Goal: Information Seeking & Learning: Learn about a topic

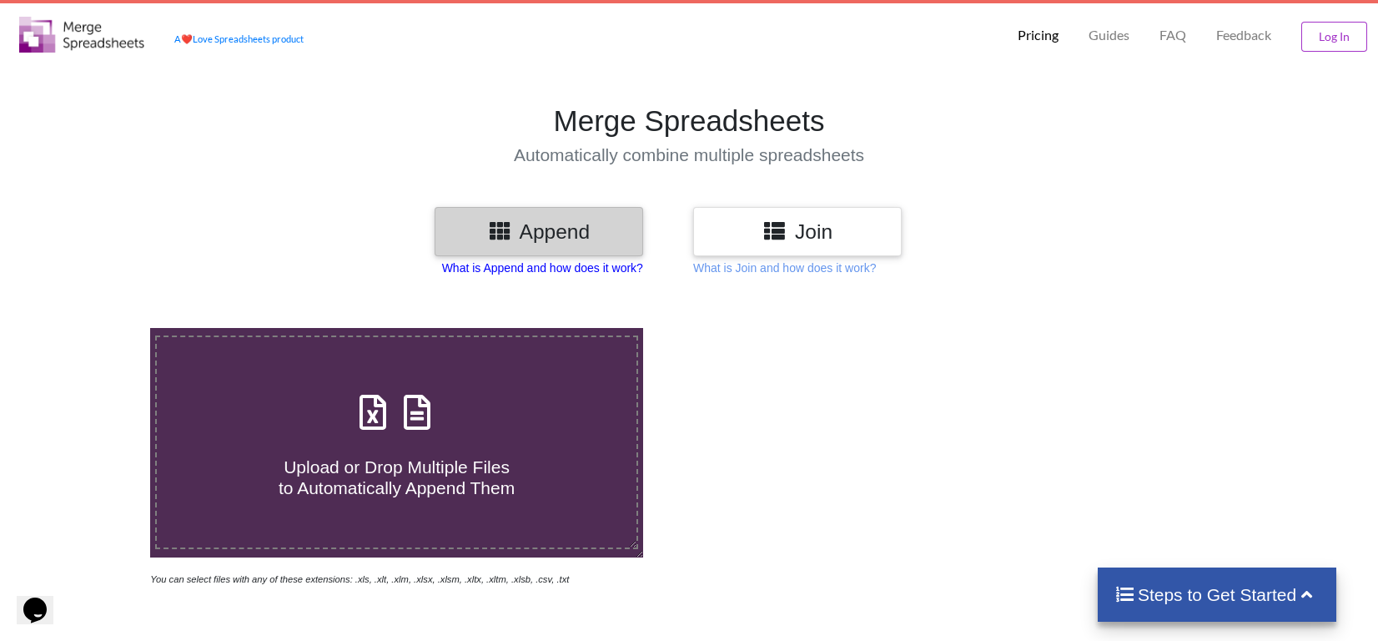
click at [494, 266] on p "What is Append and how does it work?" at bounding box center [542, 267] width 201 height 17
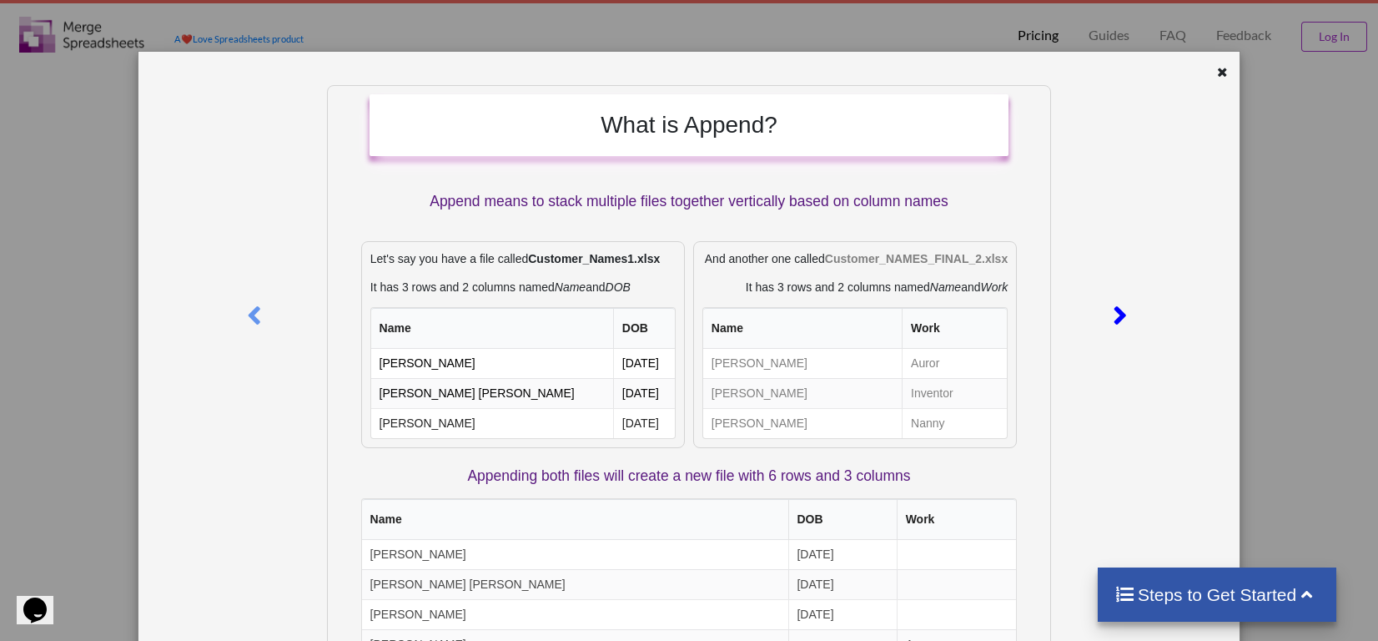
click at [1113, 314] on icon at bounding box center [1121, 308] width 34 height 29
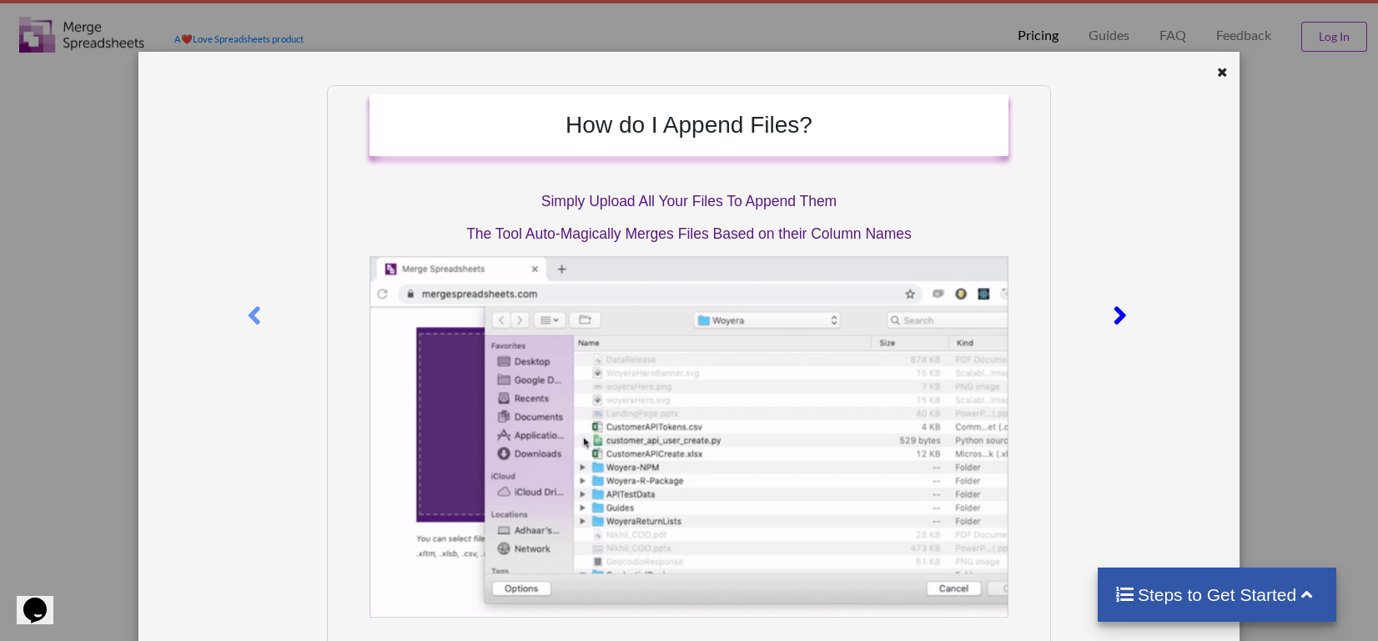
click at [1113, 314] on icon at bounding box center [1121, 308] width 34 height 29
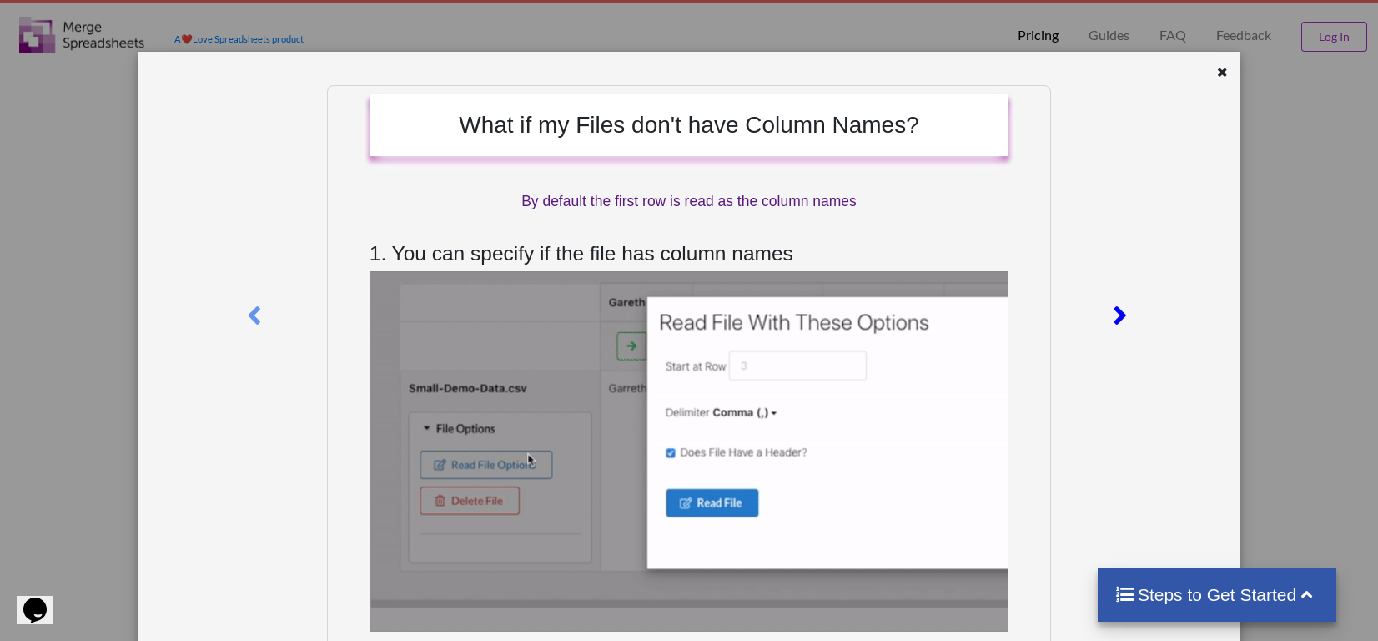
click at [1113, 314] on icon at bounding box center [1121, 308] width 34 height 29
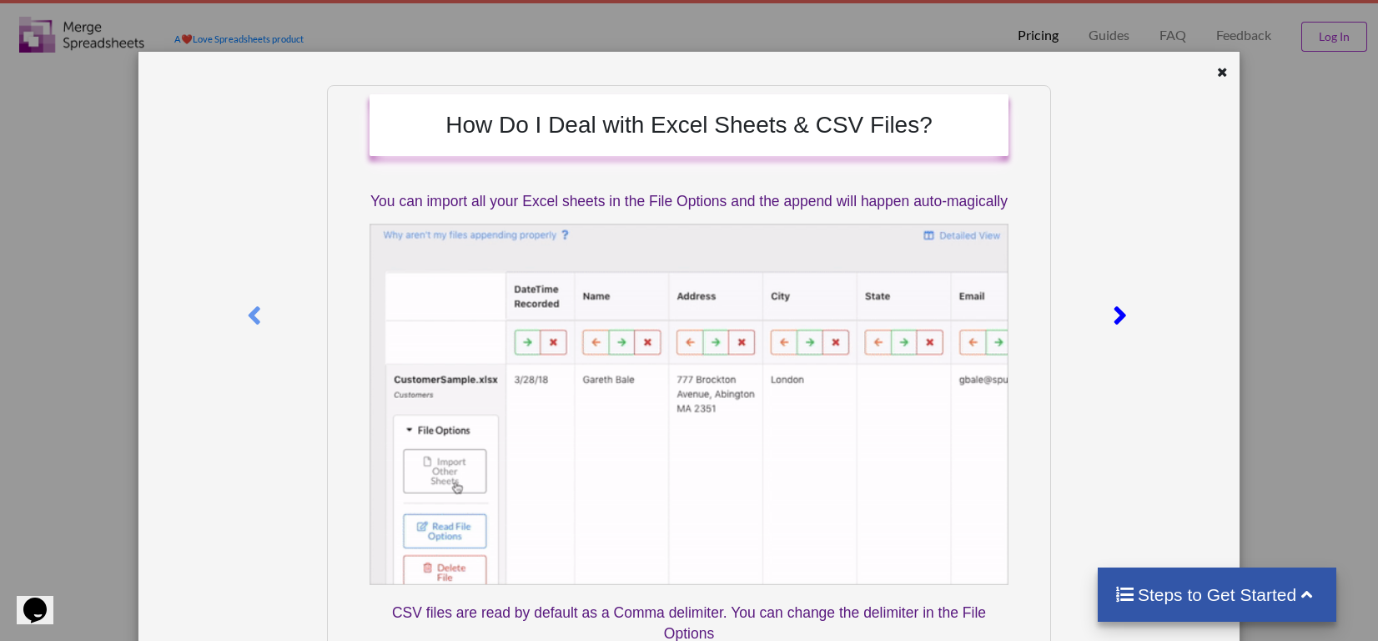
click at [1114, 314] on icon at bounding box center [1121, 308] width 34 height 29
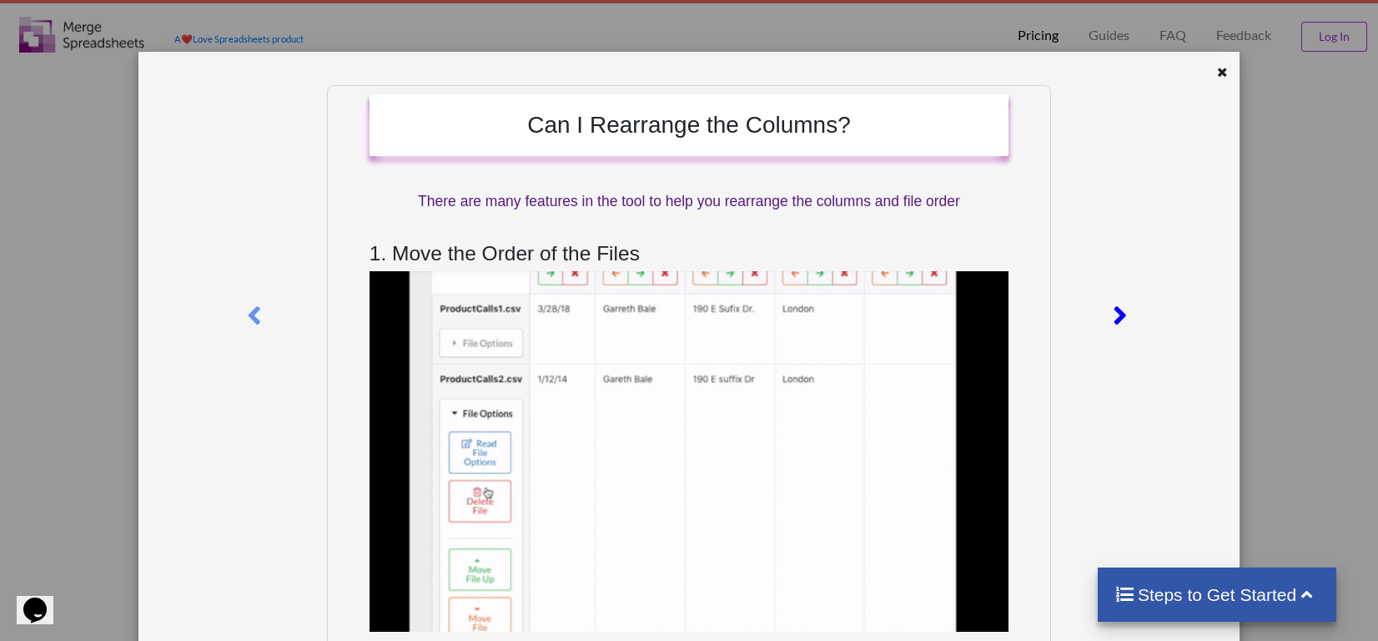
click at [1115, 314] on icon at bounding box center [1121, 308] width 34 height 29
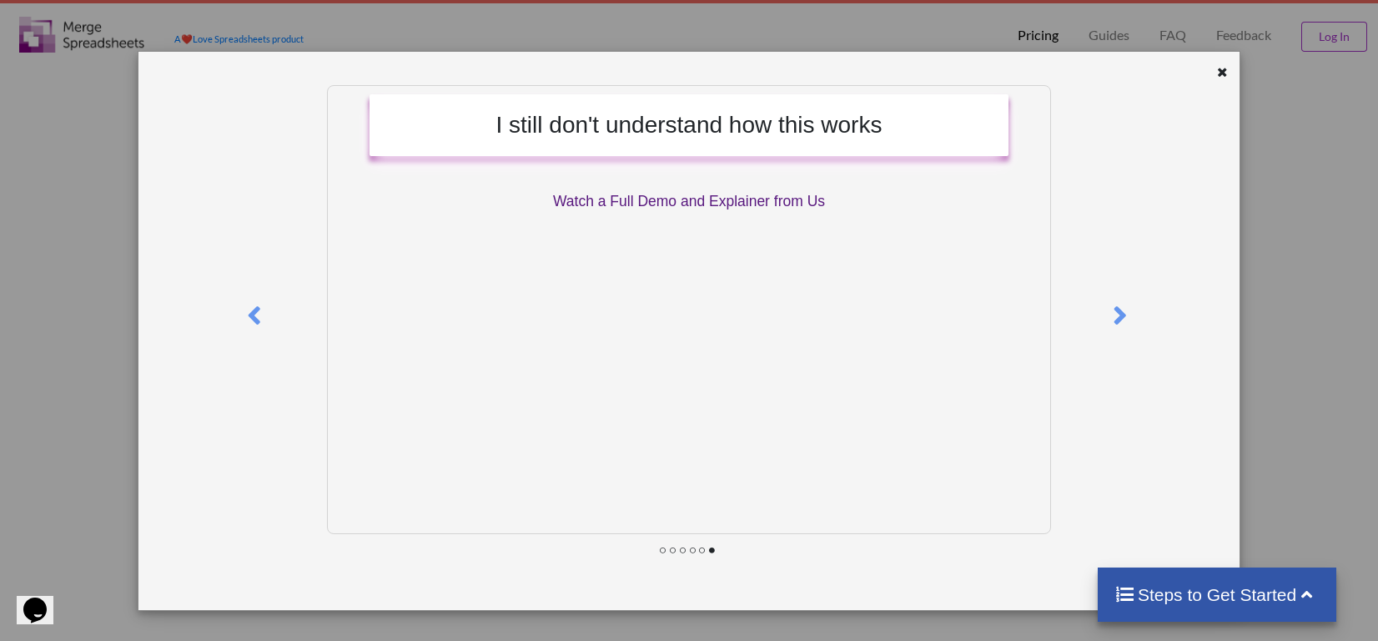
click at [1321, 304] on div "I still don't understand how this works Watch a Full Demo and Explainer from Us" at bounding box center [689, 320] width 1378 height 641
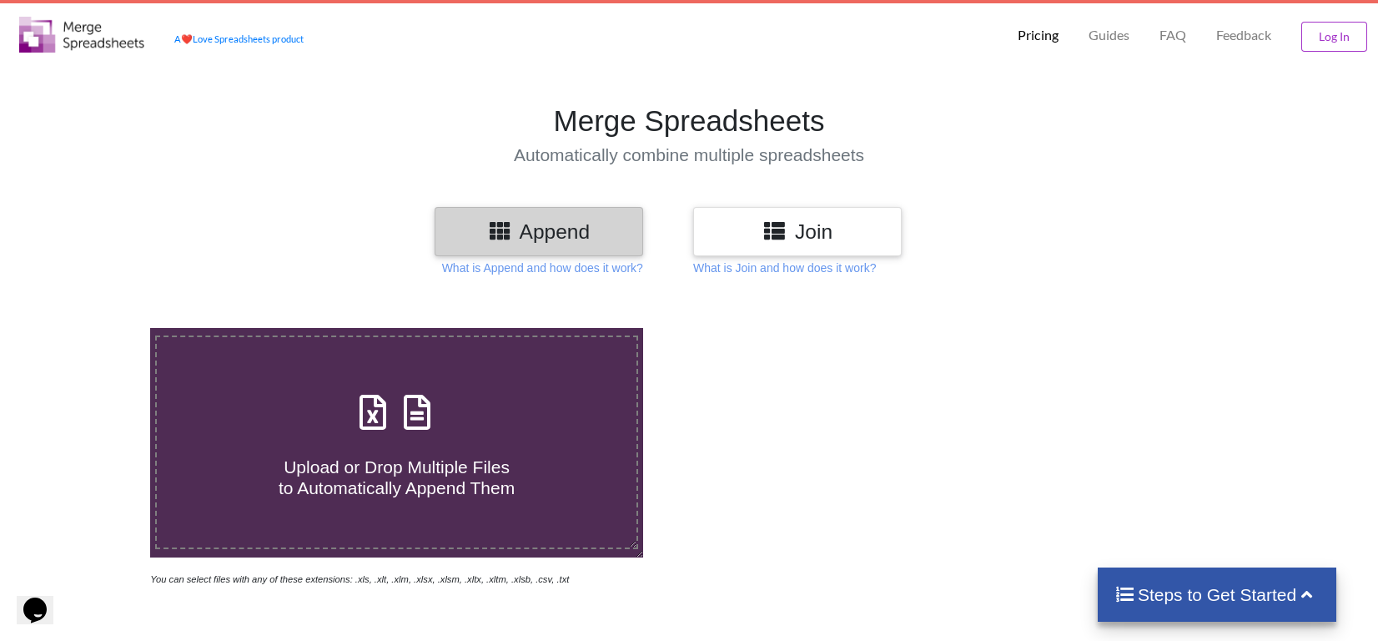
click at [814, 235] on h3 "Join" at bounding box center [798, 231] width 184 height 24
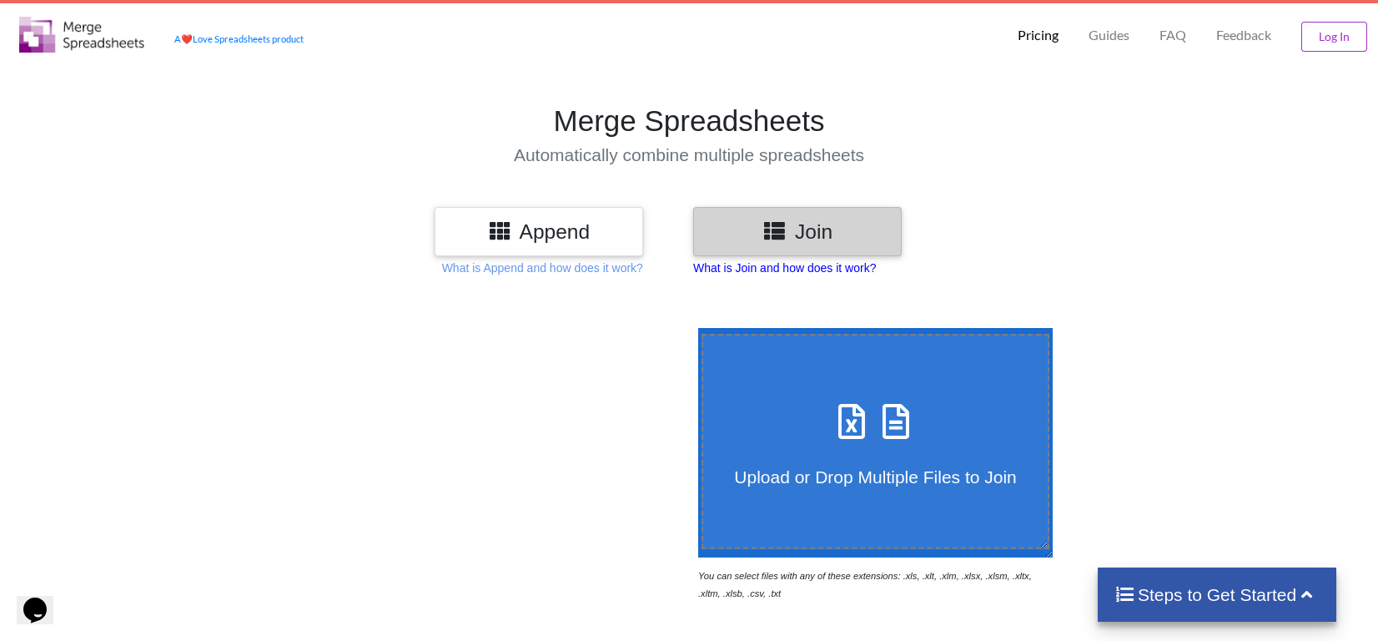
click at [802, 268] on p "What is Join and how does it work?" at bounding box center [784, 267] width 183 height 17
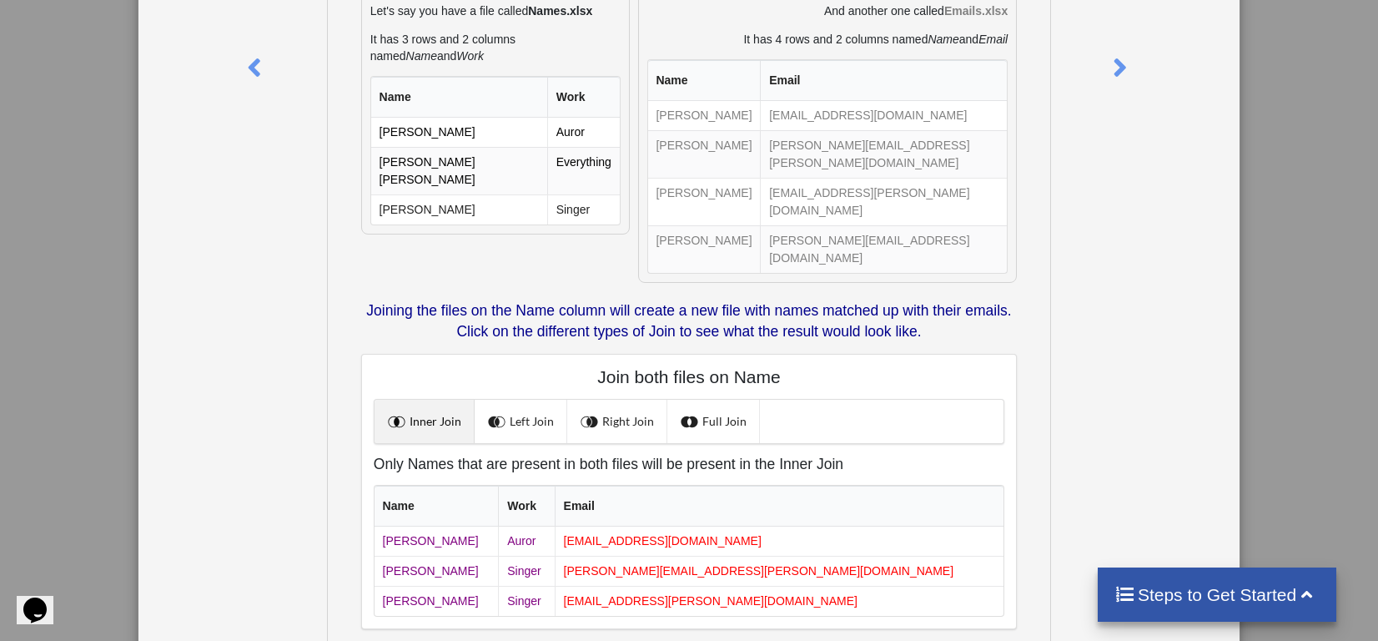
scroll to position [247, 0]
click at [553, 400] on link "Left Join" at bounding box center [521, 421] width 93 height 43
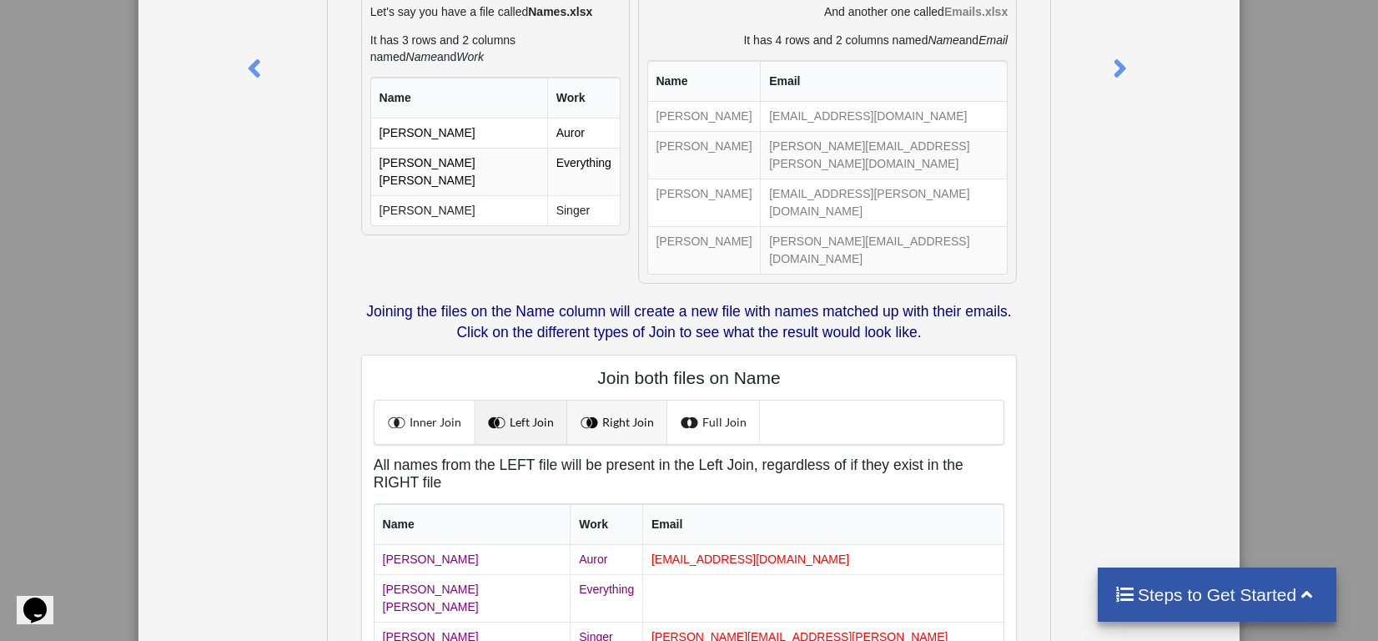
click at [639, 400] on link "Right Join" at bounding box center [617, 421] width 100 height 43
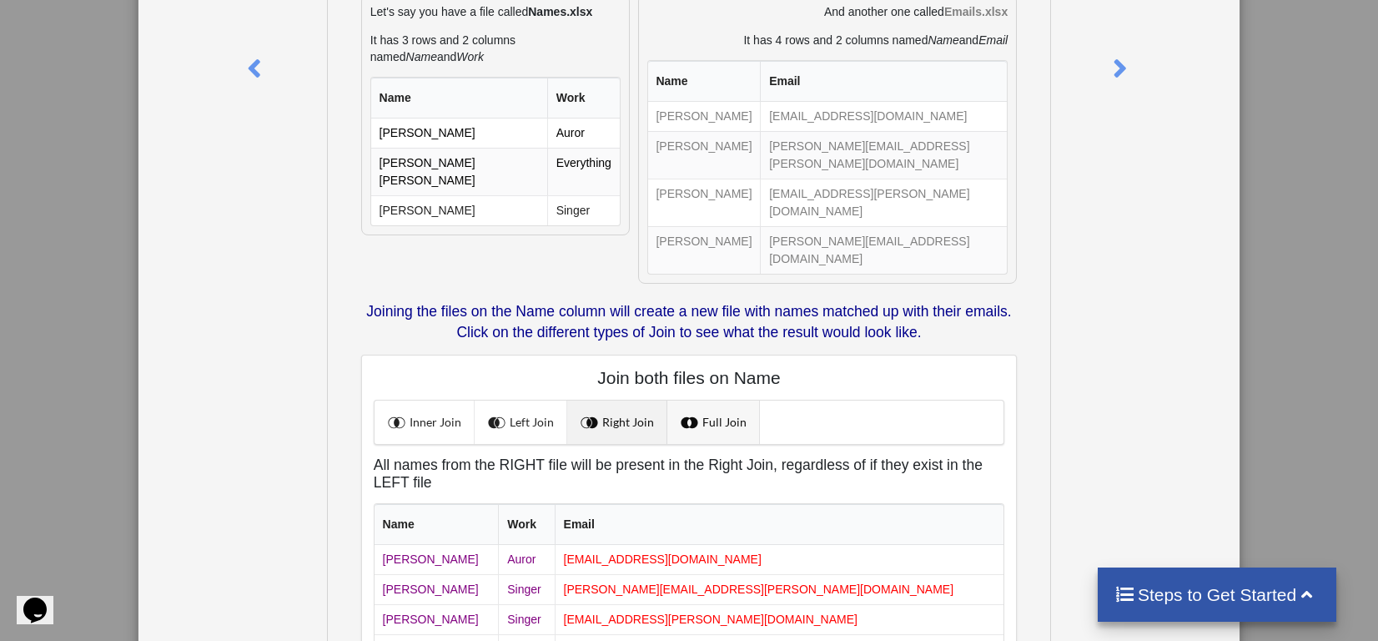
click at [697, 411] on span at bounding box center [692, 422] width 22 height 22
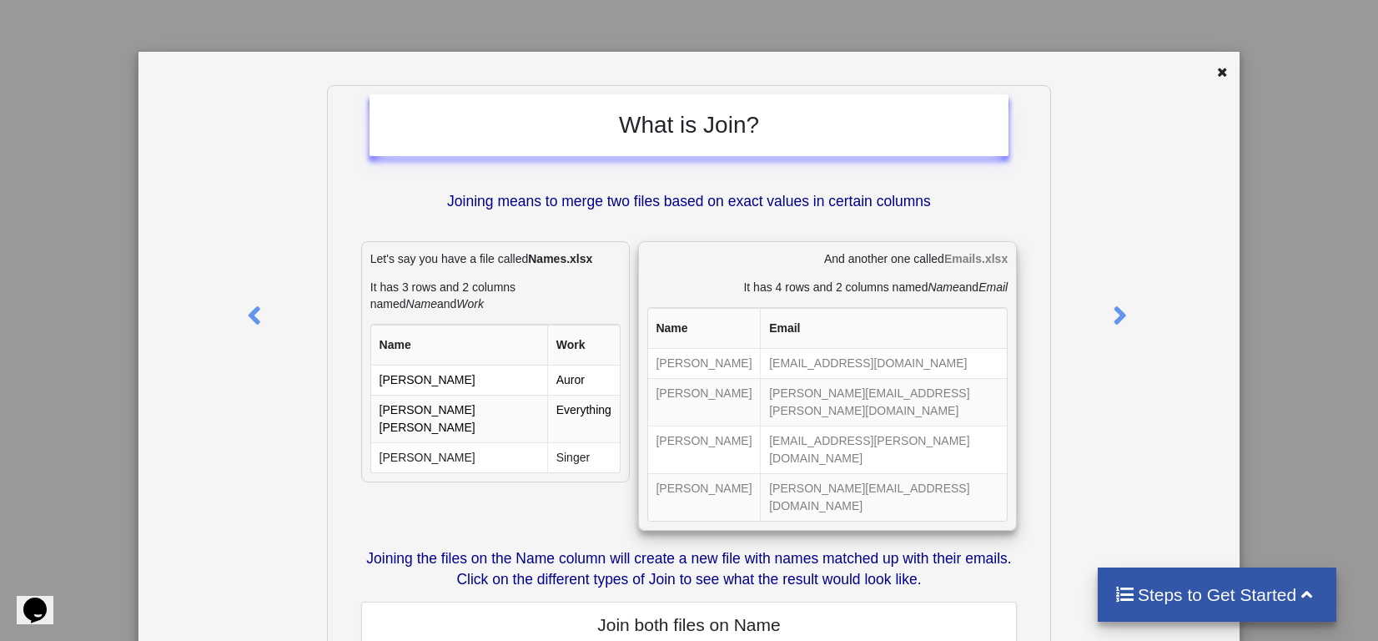
scroll to position [0, 0]
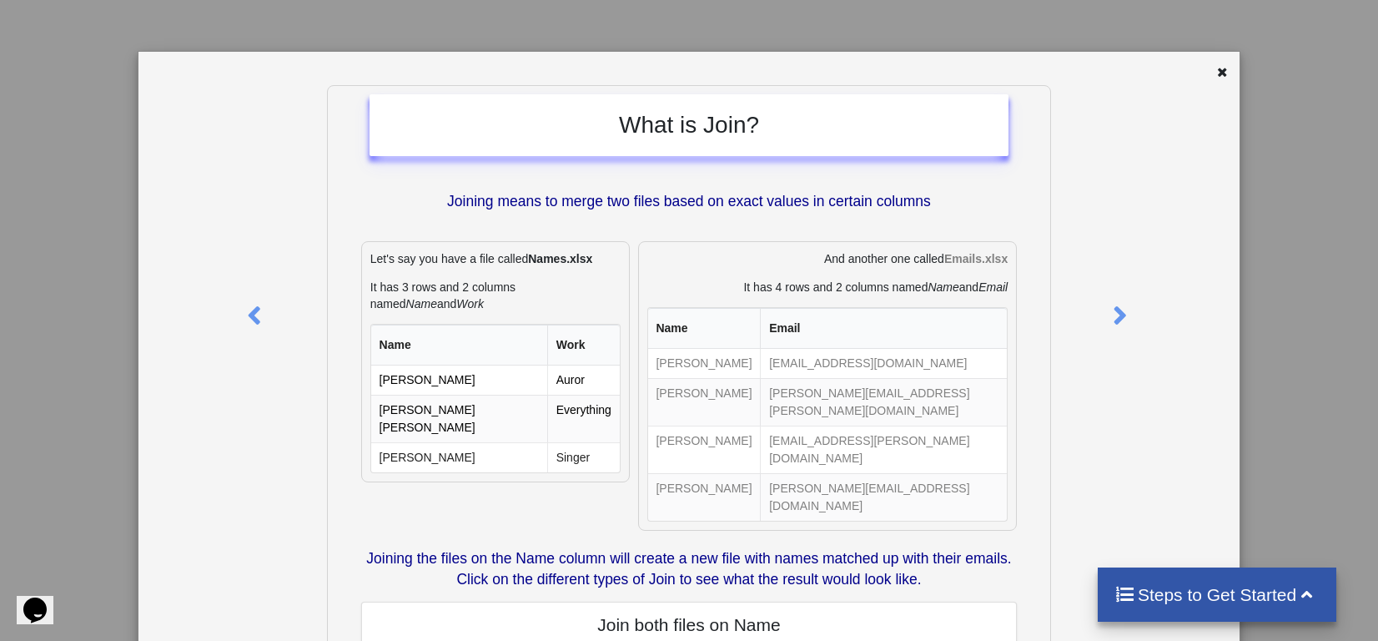
click at [1266, 283] on div "What is Join? Joining means to merge two files based on exact values in certain…" at bounding box center [689, 320] width 1378 height 641
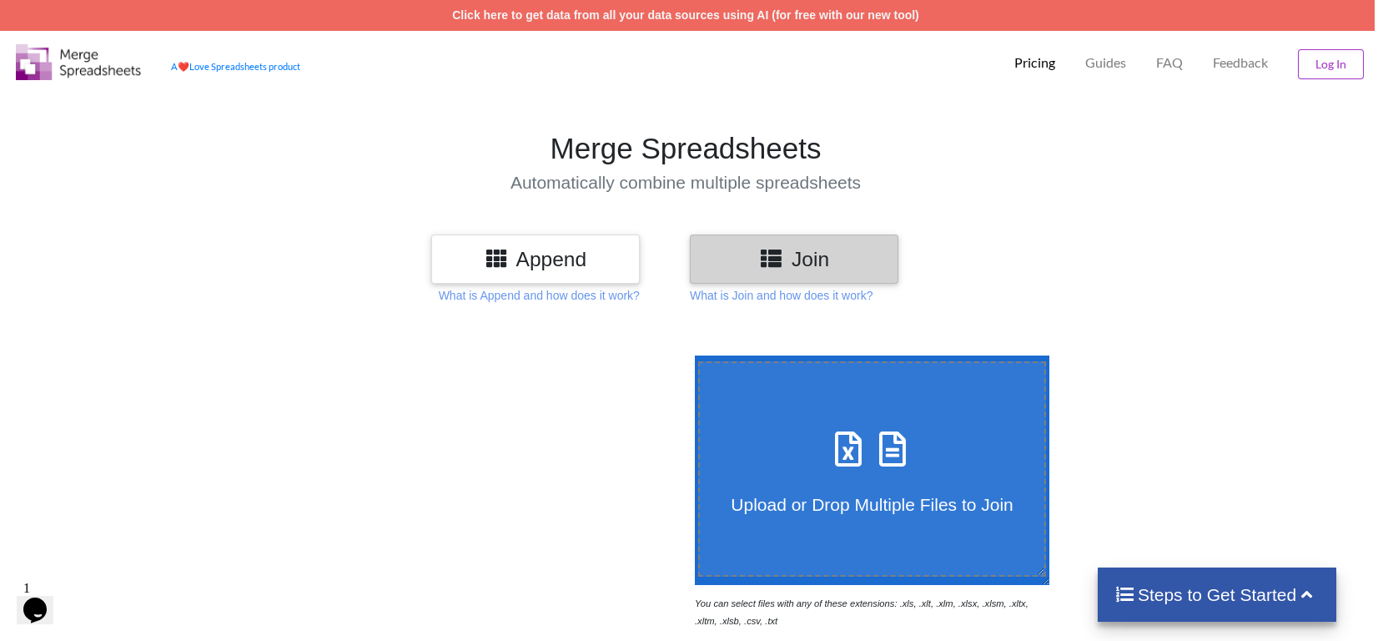
scroll to position [0, 3]
click at [1037, 64] on p "Pricing" at bounding box center [1034, 63] width 41 height 18
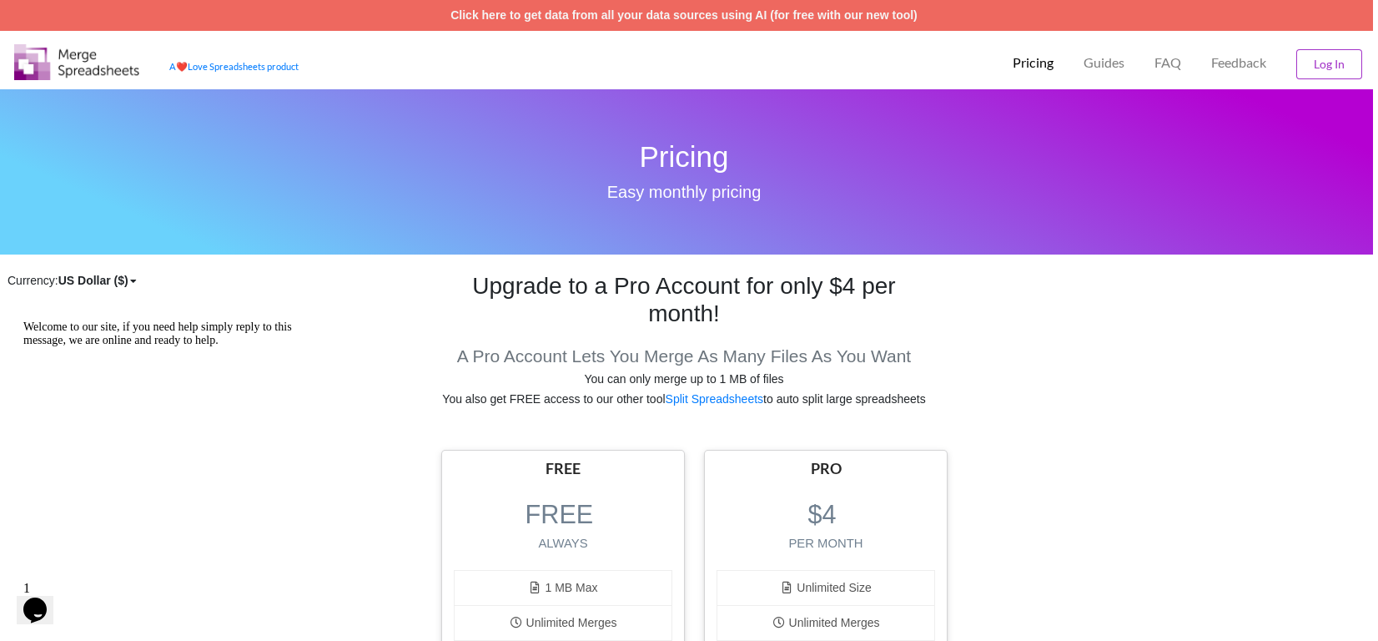
scroll to position [0, 5]
click at [1170, 65] on p "FAQ" at bounding box center [1168, 63] width 27 height 18
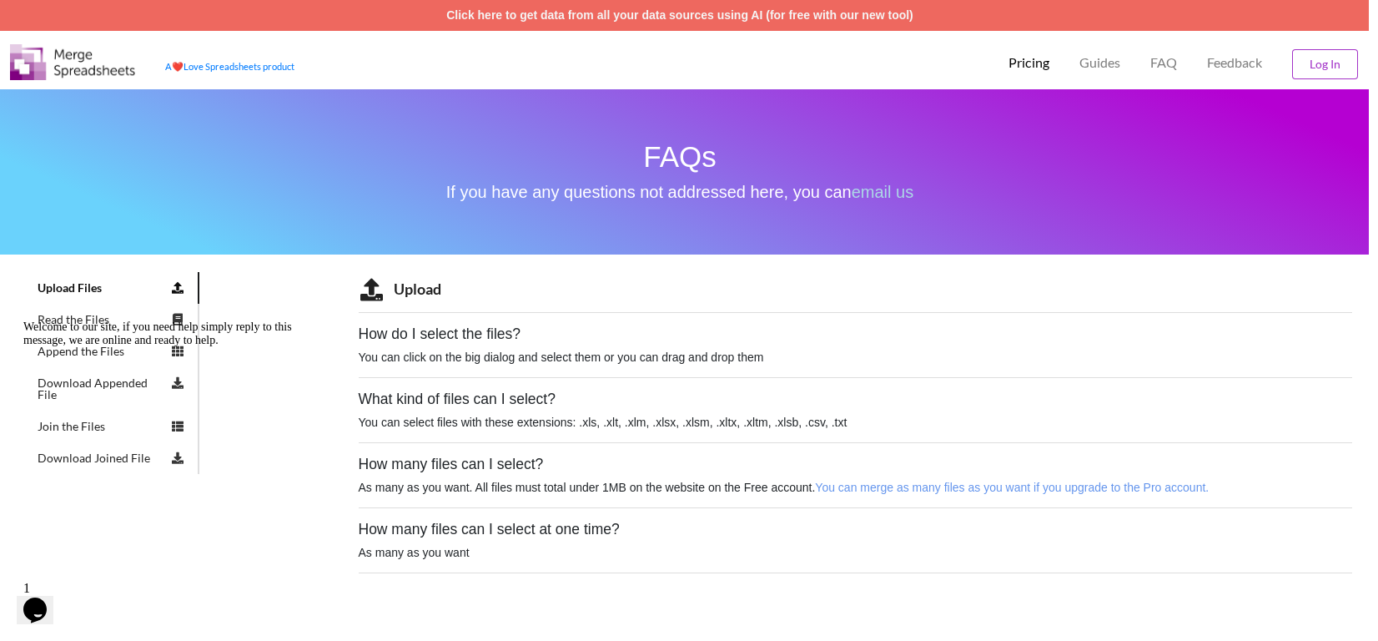
scroll to position [0, 9]
click at [200, 65] on link "A ❤️ Love Spreadsheets product" at bounding box center [229, 66] width 129 height 11
